Goal: Navigation & Orientation: Find specific page/section

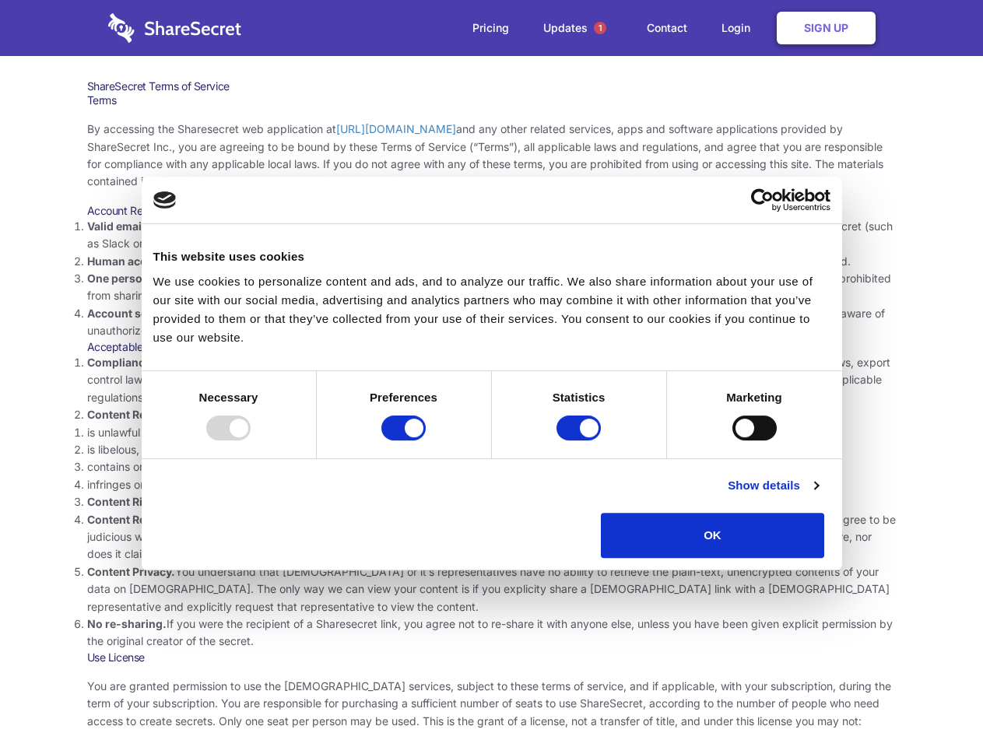
click at [491, 373] on li "Compliance with local laws and regulations. Your use of the Sharesecret must no…" at bounding box center [491, 380] width 809 height 52
click at [251, 440] on div at bounding box center [228, 427] width 44 height 25
click at [426, 440] on input "Preferences" at bounding box center [403, 427] width 44 height 25
checkbox input "false"
click at [580, 440] on input "Statistics" at bounding box center [578, 427] width 44 height 25
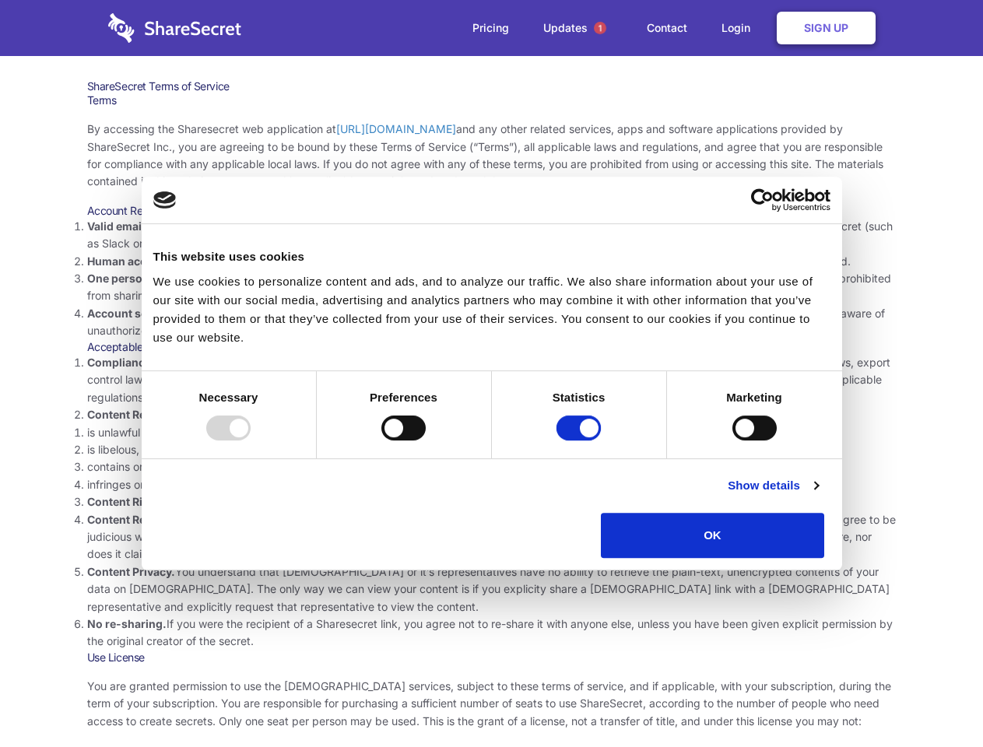
checkbox input "false"
click at [732, 440] on input "Marketing" at bounding box center [754, 427] width 44 height 25
checkbox input "true"
click at [818, 495] on link "Show details" at bounding box center [772, 485] width 90 height 19
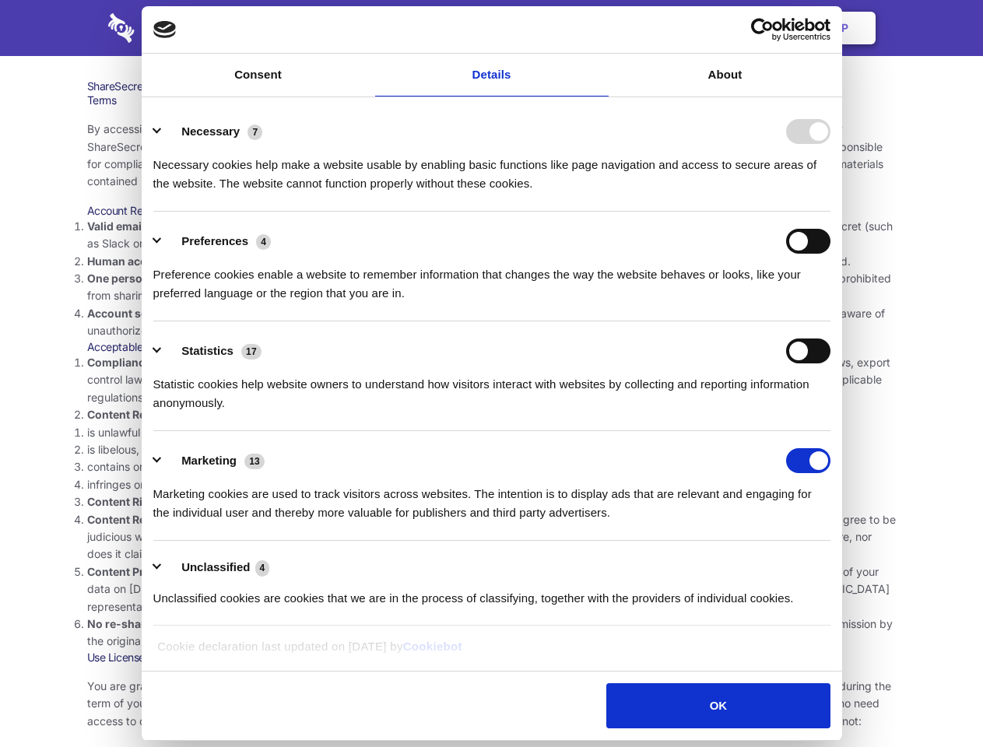
click at [830, 212] on li "Necessary 7 Necessary cookies help make a website usable by enabling basic func…" at bounding box center [491, 157] width 677 height 110
click at [599, 28] on span "1" at bounding box center [600, 28] width 12 height 12
